Goal: Find specific fact: Find specific fact

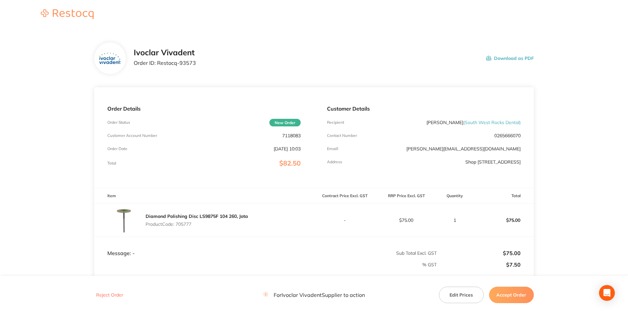
click at [287, 136] on p "7118083" at bounding box center [291, 135] width 18 height 5
copy p "7118083"
drag, startPoint x: 156, startPoint y: 62, endPoint x: 196, endPoint y: 64, distance: 40.5
click at [196, 64] on div "Ivoclar Vivadent Order ID: Restocq- 93573 Download as PDF" at bounding box center [334, 58] width 400 height 20
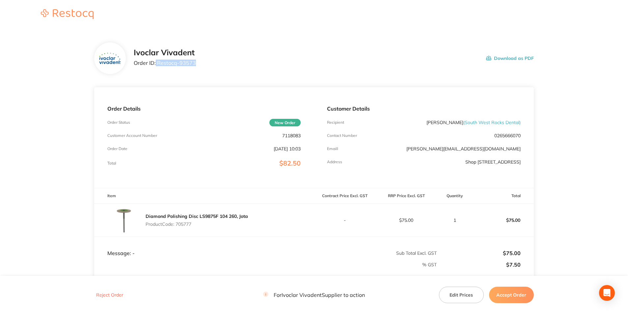
copy p "Restocq- 93573"
click at [186, 225] on p "Product Code: 705777" at bounding box center [196, 223] width 102 height 5
copy p "705777"
